Goal: Information Seeking & Learning: Learn about a topic

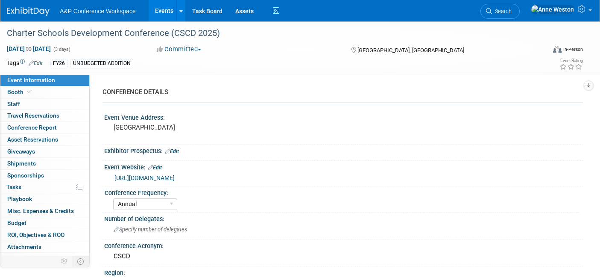
select select "Annual"
select select "Level 2"
select select "In-Person Booth"
select select "Schools"
select select "Bloomsbury Digital Resources"
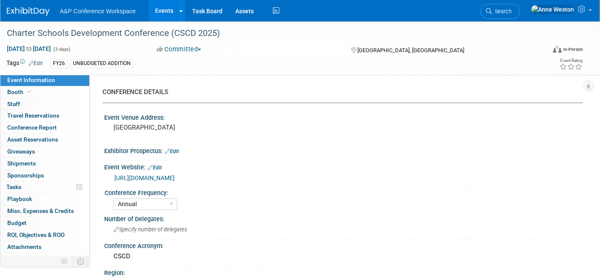
select select "[PERSON_NAME]"
select select "BDR Product Awareness and Trial Generation​"
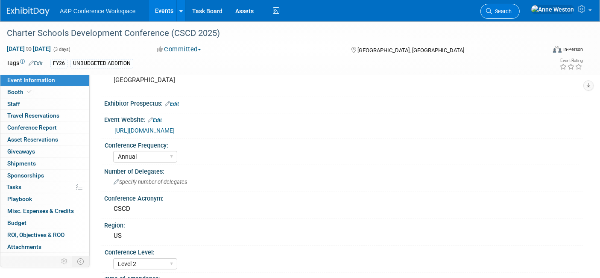
click at [512, 8] on span "Search" at bounding box center [502, 11] width 20 height 6
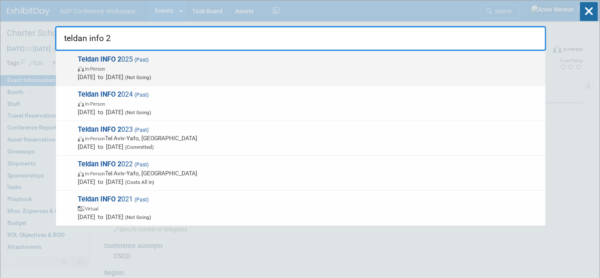
type input "teldan info 2"
click at [99, 64] on span "Teldan INFO 2 025 (Past) In-Person May 1, 2025 to May 1, 2025 (Not Going)" at bounding box center [308, 68] width 466 height 26
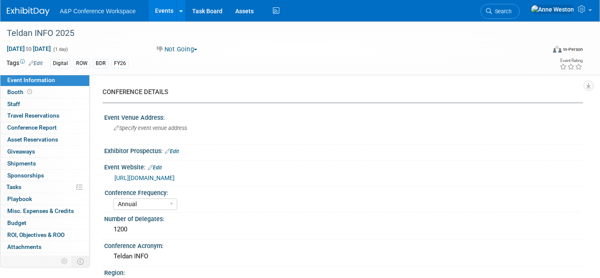
select select "Annual"
select select "Level 3"
select select "Program Advert"
select select "Digital"
select select "Bloomsbury Digital Resources"
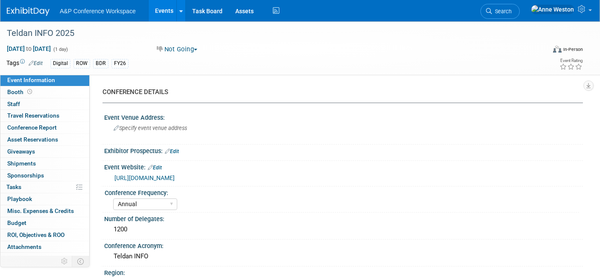
select select "[PERSON_NAME]"
select select "BDR Product Awareness and Trial Generation​"
click at [155, 173] on div "https://www.teldan.com/about-the-conference" at bounding box center [345, 178] width 462 height 10
click at [156, 177] on link "https://www.teldan.com/about-the-conference" at bounding box center [144, 177] width 60 height 7
click at [512, 10] on span "Search" at bounding box center [502, 11] width 20 height 6
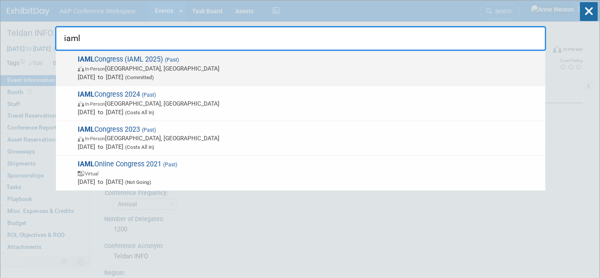
type input "iaml"
click at [116, 61] on span "IAML Congress (IAML 2025) (Past) In-Person Salzburg, Austria Jul 6, 2025 to Jul…" at bounding box center [308, 68] width 466 height 26
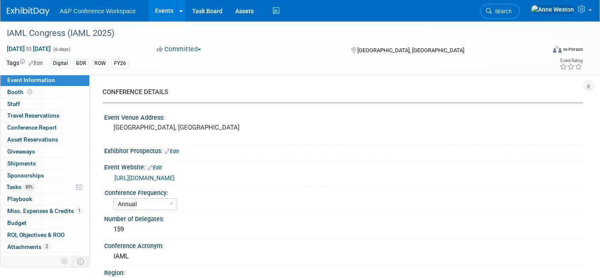
select select "Annual"
select select "Level 3"
select select "Program Advert"
select select "Libraries"
select select "Bloomsbury Digital Resources"
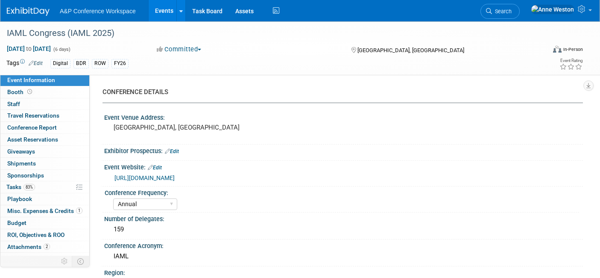
select select "[PERSON_NAME]"
select select "Brand/Subject Presence​"
click at [137, 176] on link "https://iaml2025.at/" at bounding box center [144, 177] width 60 height 7
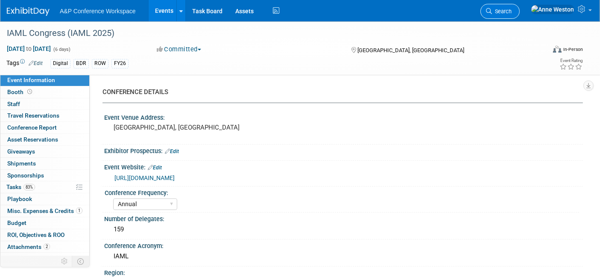
click at [512, 9] on span "Search" at bounding box center [502, 11] width 20 height 6
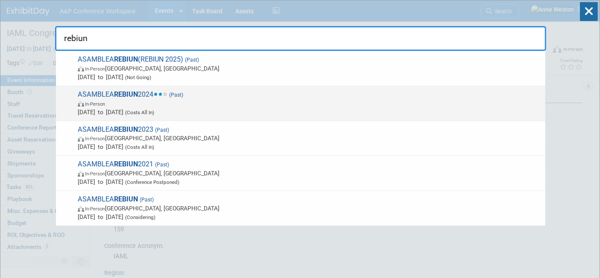
type input "rebiun"
click at [112, 93] on span "ASAMBLEA REBIUN 2024 (Past) In-Person May 22, 2024 to May 24, 2024 (Costs All I…" at bounding box center [308, 103] width 466 height 26
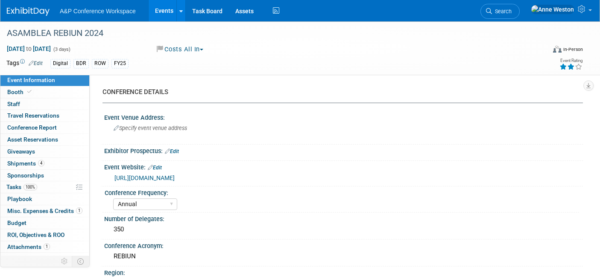
select select "Annual"
select select "Level 2"
select select "In-Person Booth"
select select "[PERSON_NAME]"
click at [32, 91] on link "Booth" at bounding box center [44, 92] width 89 height 12
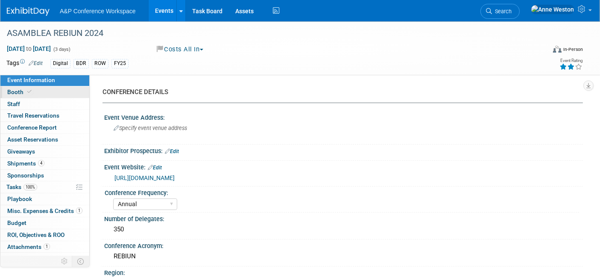
select select "DIGI"
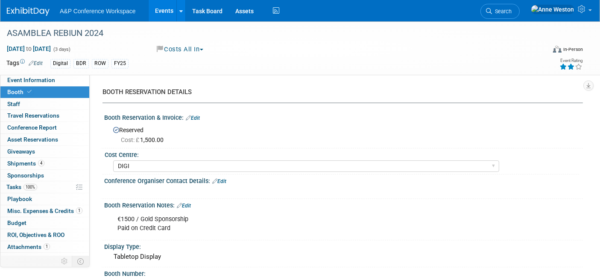
click at [356, 69] on div "Tags Edit Digital BDR ROW FY25" at bounding box center [245, 63] width 478 height 13
click at [512, 8] on span "Search" at bounding box center [502, 11] width 20 height 6
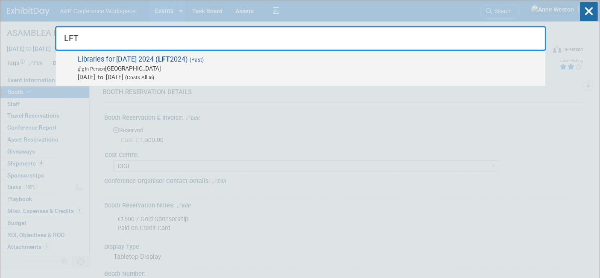
type input "LFT"
click at [107, 61] on span "Libraries for Tomorrow 2024 ( LFT 2024) (Past) In-Person Singapore Nov 5, 2024 …" at bounding box center [308, 68] width 466 height 26
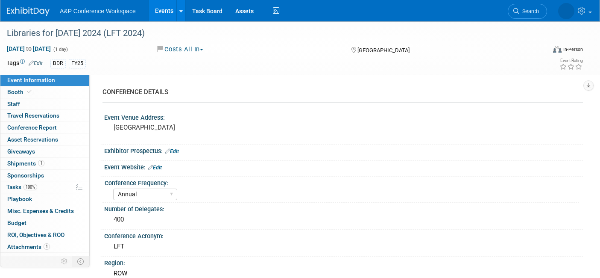
select select "Annual"
select select "Level 2"
select select "In-Person Booth"
select select "[PERSON_NAME]"
click at [42, 91] on link "Booth" at bounding box center [44, 92] width 89 height 12
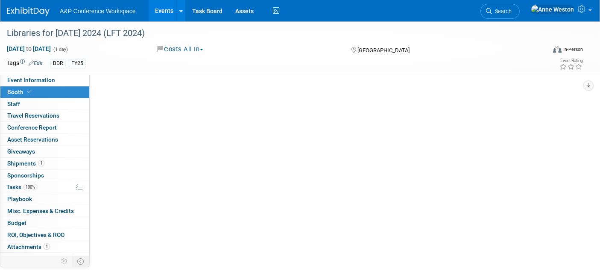
select select "DIGI"
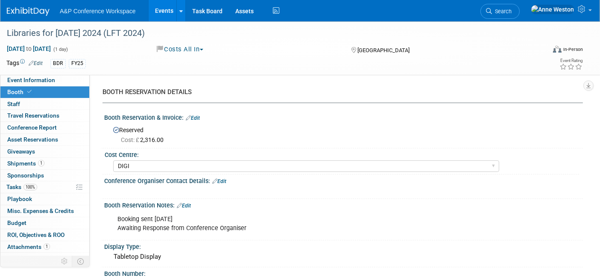
click at [253, 209] on div "Booking sent 18/07/2024 Awaiting Response from Conference Organiser X" at bounding box center [342, 210] width 468 height 4
click at [492, 9] on icon at bounding box center [489, 11] width 6 height 6
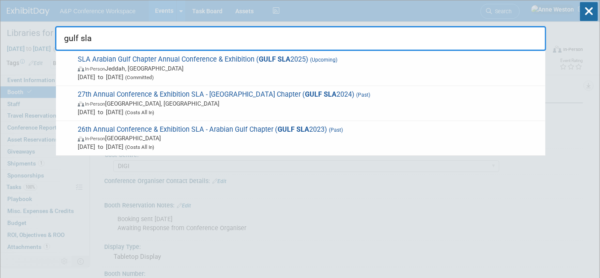
type input "gulf sla"
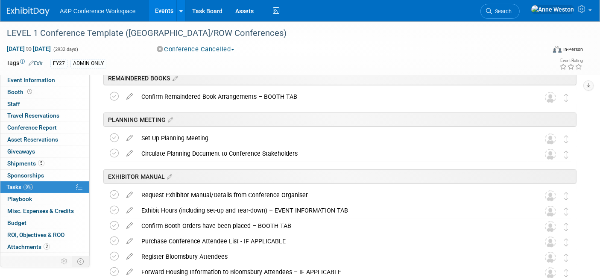
scroll to position [179, 0]
